Goal: Task Accomplishment & Management: Manage account settings

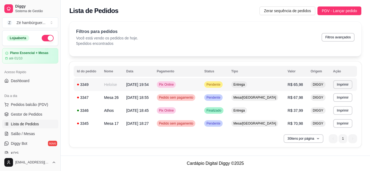
click at [221, 83] on span "Pendente" at bounding box center [213, 85] width 16 height 4
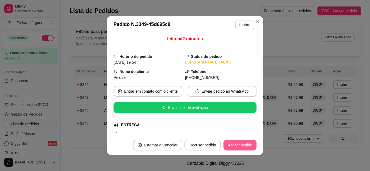
click at [237, 141] on button "Aceitar pedido" at bounding box center [239, 145] width 33 height 11
click at [241, 144] on button "Aceitar pedido" at bounding box center [239, 145] width 33 height 11
click at [250, 148] on button "Mover para preparo" at bounding box center [235, 145] width 42 height 11
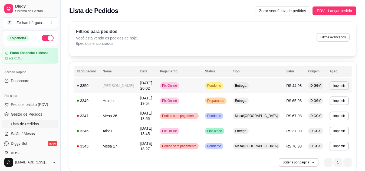
click at [222, 85] on span "Pendente" at bounding box center [214, 86] width 16 height 4
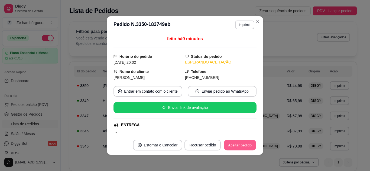
click at [234, 146] on button "Aceitar pedido" at bounding box center [240, 145] width 32 height 11
click at [234, 146] on button "Aceitar pedido" at bounding box center [239, 145] width 33 height 11
click at [241, 144] on button "Mover para preparo" at bounding box center [235, 145] width 42 height 11
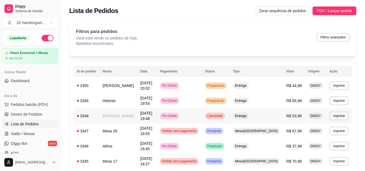
click at [224, 114] on span "Cancelado" at bounding box center [215, 116] width 18 height 4
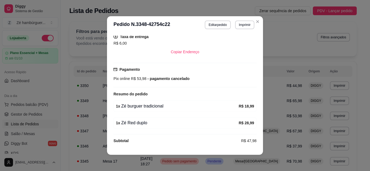
scroll to position [125, 0]
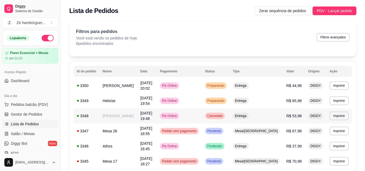
click at [225, 113] on div "Cancelado" at bounding box center [215, 116] width 20 height 6
click at [202, 87] on td "Pix Online" at bounding box center [179, 85] width 45 height 15
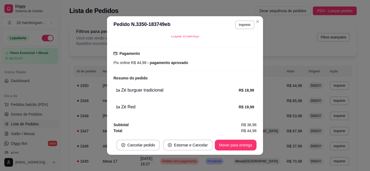
scroll to position [136, 0]
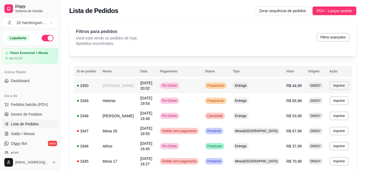
click at [225, 84] on span "Preparando" at bounding box center [215, 86] width 19 height 4
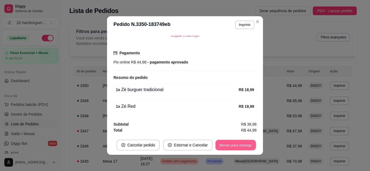
click at [223, 140] on button "Mover para entrega" at bounding box center [235, 145] width 41 height 11
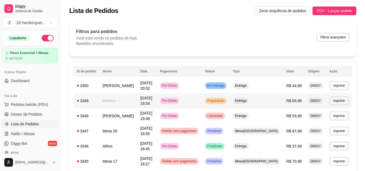
click at [230, 101] on td "Preparando" at bounding box center [216, 100] width 28 height 15
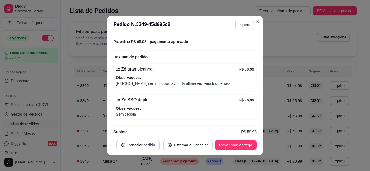
scroll to position [157, 0]
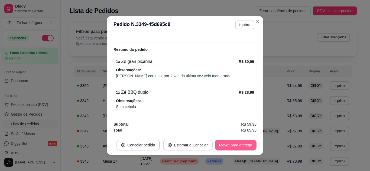
click at [236, 143] on button "Mover para entrega" at bounding box center [236, 145] width 42 height 11
click at [227, 150] on button "Mover para finalizado" at bounding box center [233, 145] width 45 height 11
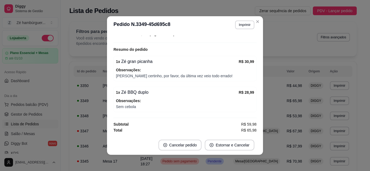
scroll to position [145, 0]
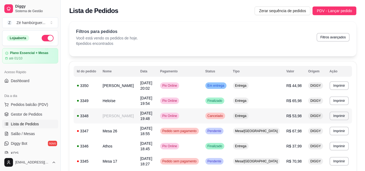
click at [224, 114] on span "Cancelado" at bounding box center [215, 116] width 18 height 4
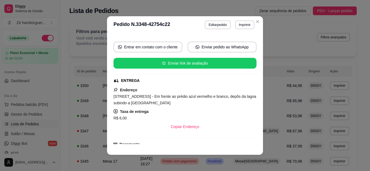
scroll to position [44, 0]
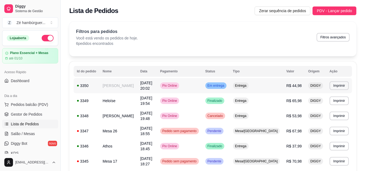
click at [202, 90] on td "Pix Online" at bounding box center [179, 85] width 45 height 15
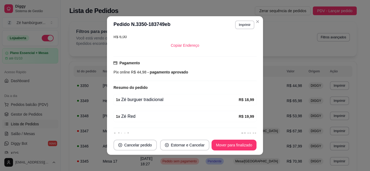
scroll to position [135, 0]
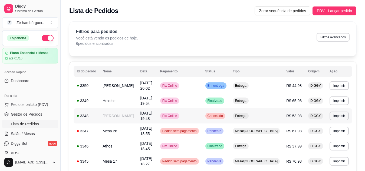
click at [176, 113] on div "Pix Online" at bounding box center [169, 116] width 19 height 6
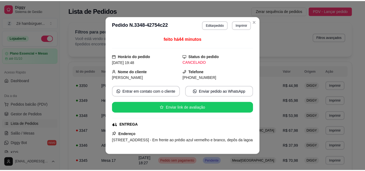
scroll to position [108, 0]
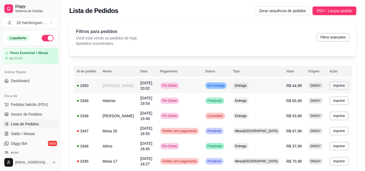
click at [225, 85] on span "Em entrega" at bounding box center [215, 86] width 19 height 4
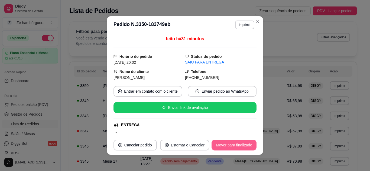
click at [239, 143] on button "Mover para finalizado" at bounding box center [233, 145] width 45 height 11
